Goal: Task Accomplishment & Management: Manage account settings

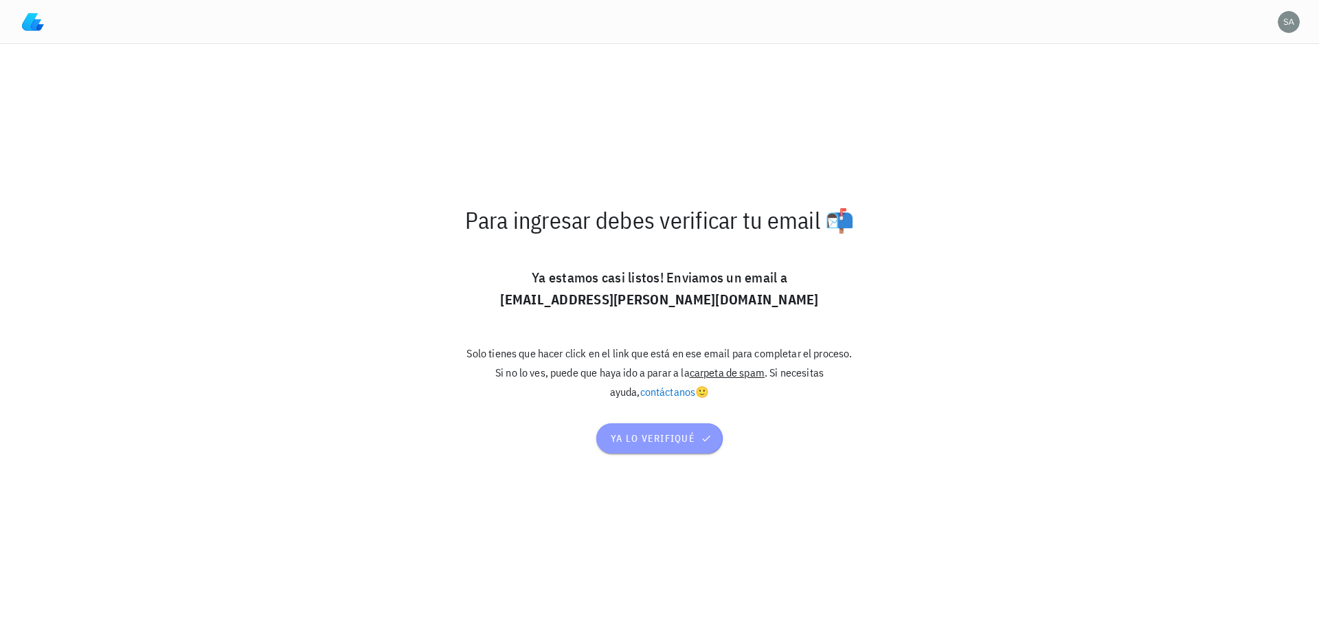
click at [659, 439] on span "ya lo verifiqué" at bounding box center [659, 438] width 99 height 12
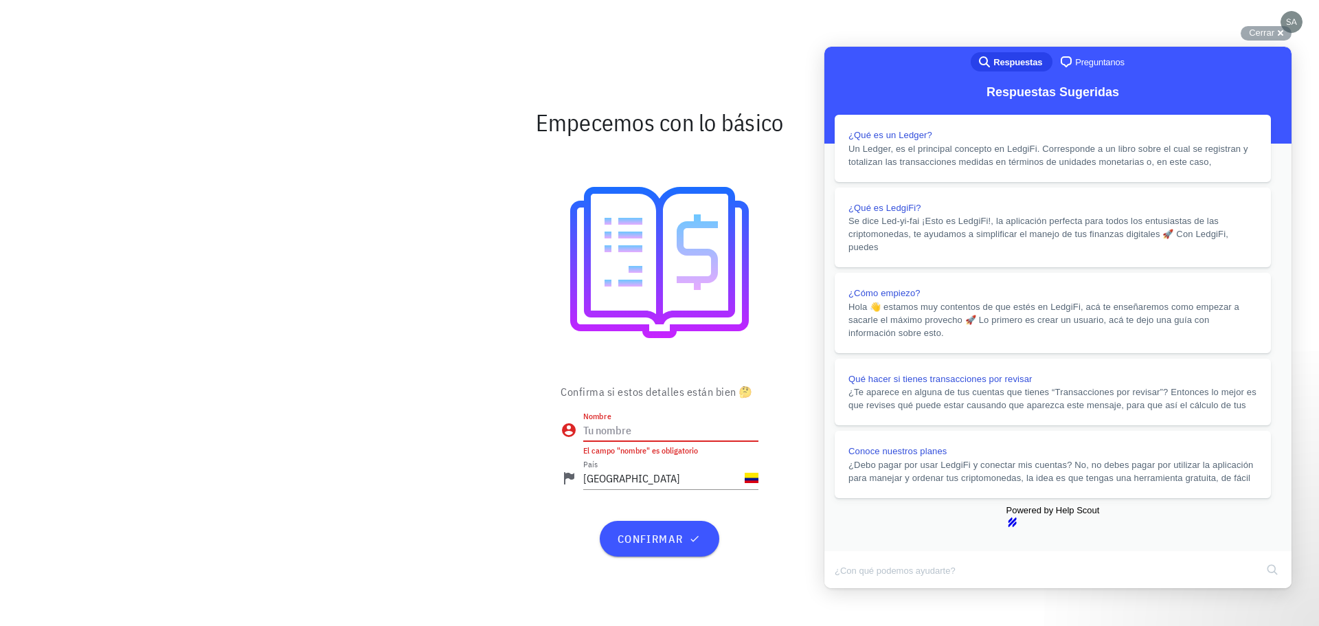
click at [653, 430] on input "Nombre" at bounding box center [670, 430] width 175 height 22
type input "[PERSON_NAME]"
click at [660, 535] on span "confirmar" at bounding box center [659, 539] width 86 height 14
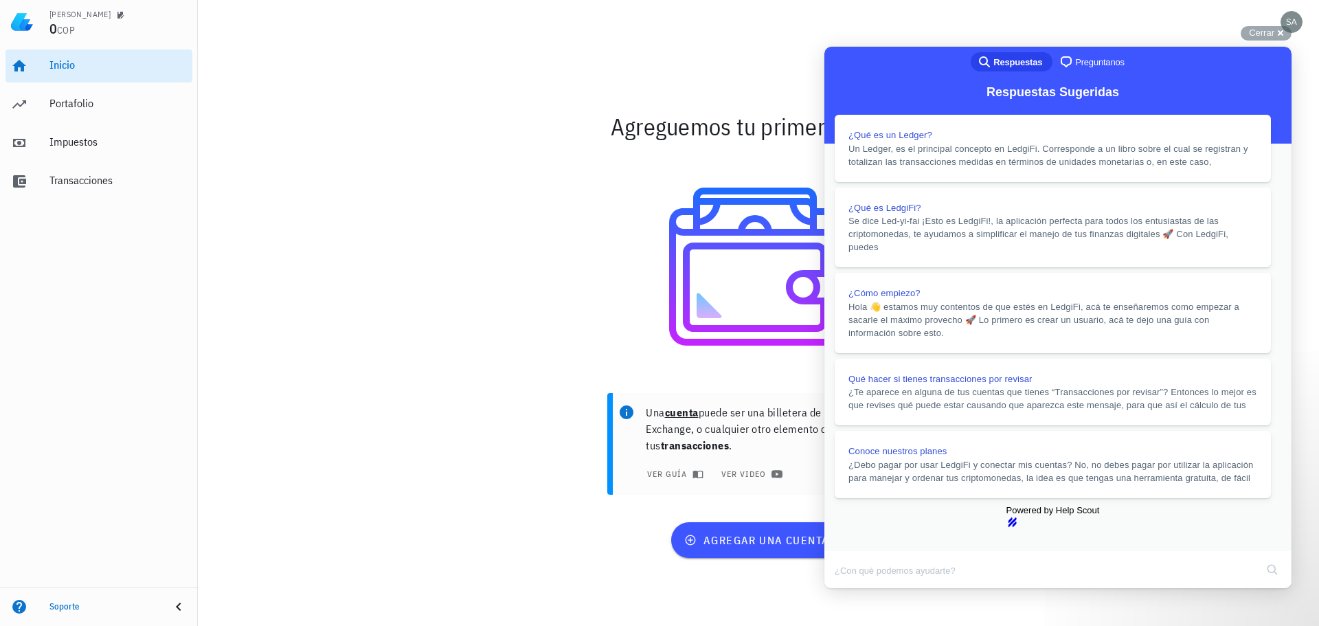
click at [850, 589] on button "Close" at bounding box center [837, 598] width 25 height 18
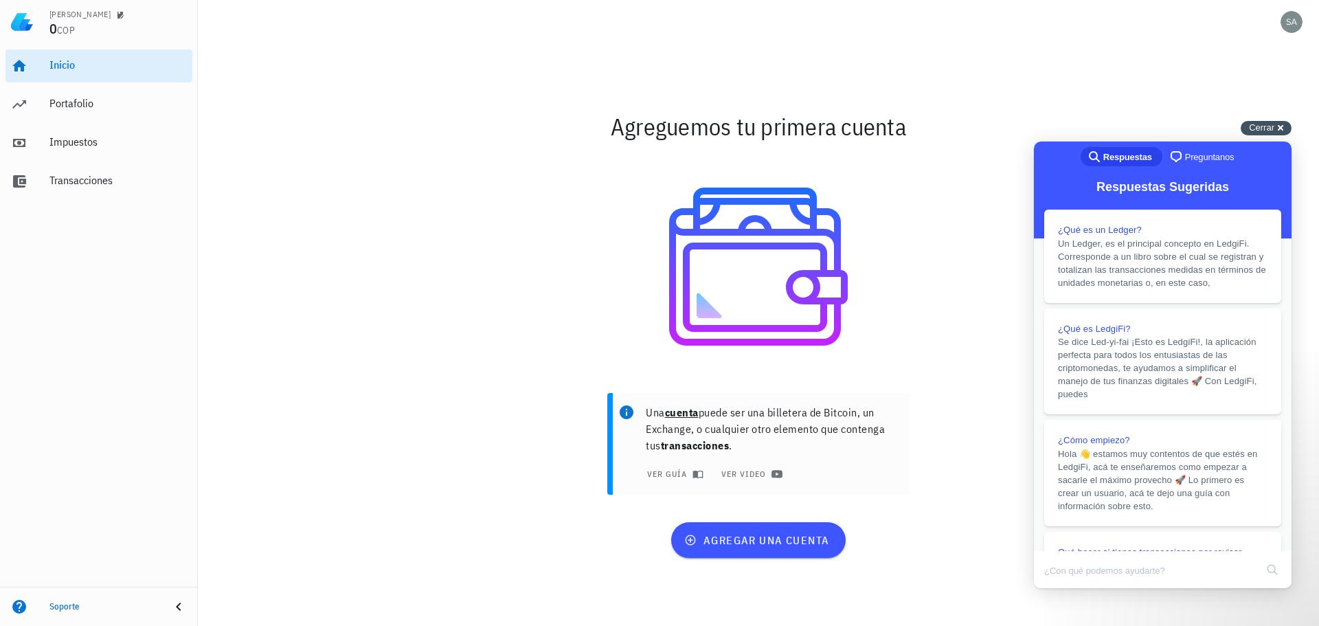
click at [1286, 131] on div "Cerrar cross-small" at bounding box center [1266, 128] width 51 height 14
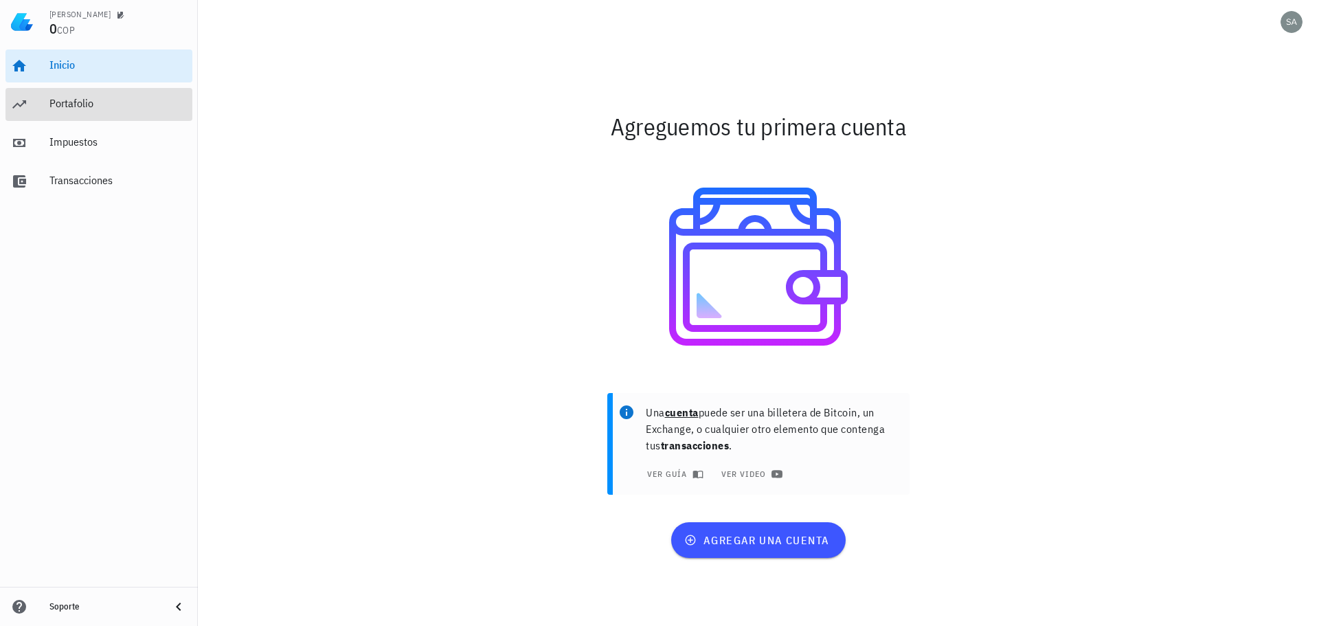
click at [113, 100] on div "Portafolio" at bounding box center [117, 103] width 137 height 13
